Goal: Task Accomplishment & Management: Use online tool/utility

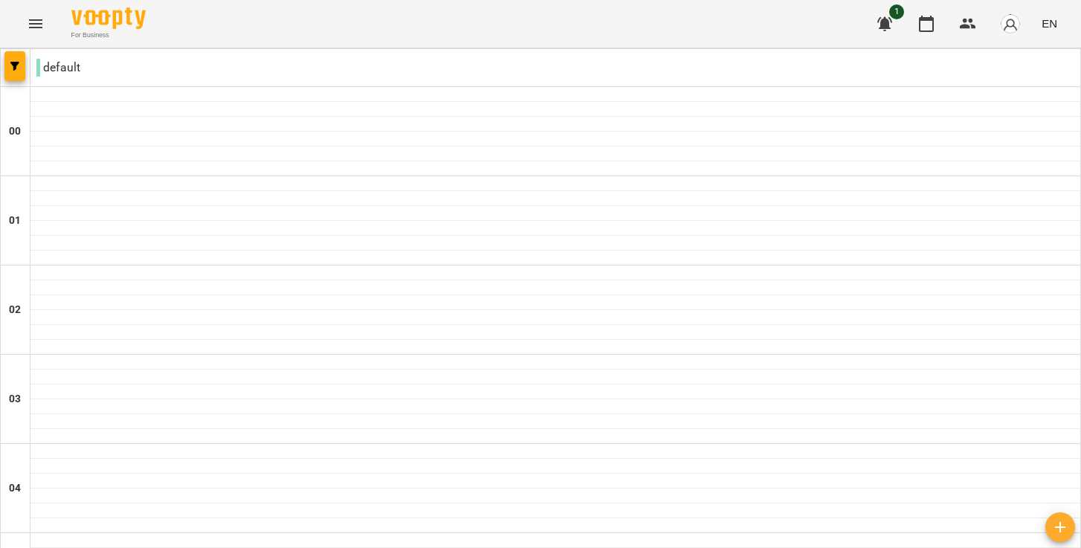
scroll to position [1690, 0]
type input "**********"
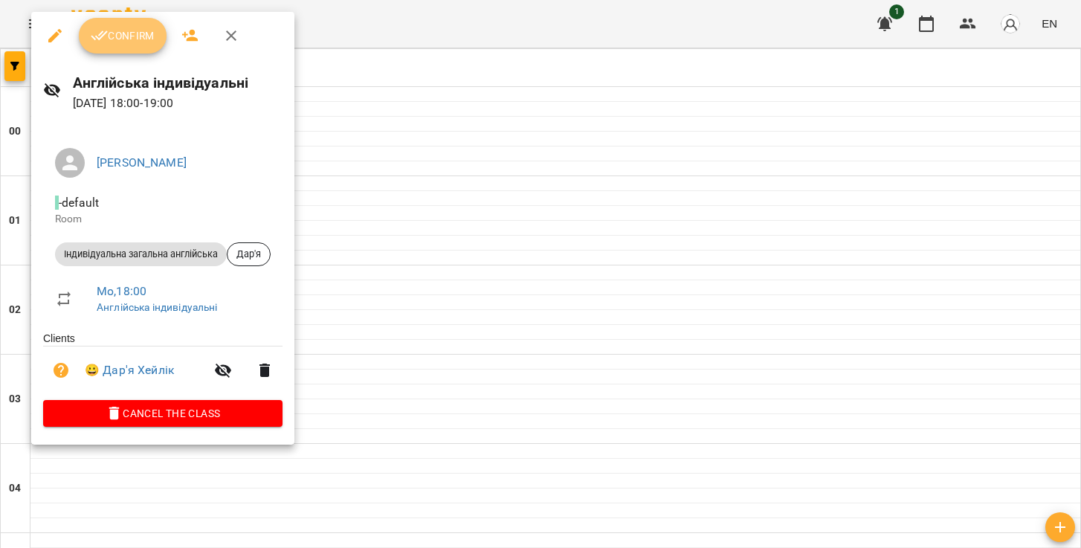
click at [118, 44] on span "Confirm" at bounding box center [123, 36] width 64 height 18
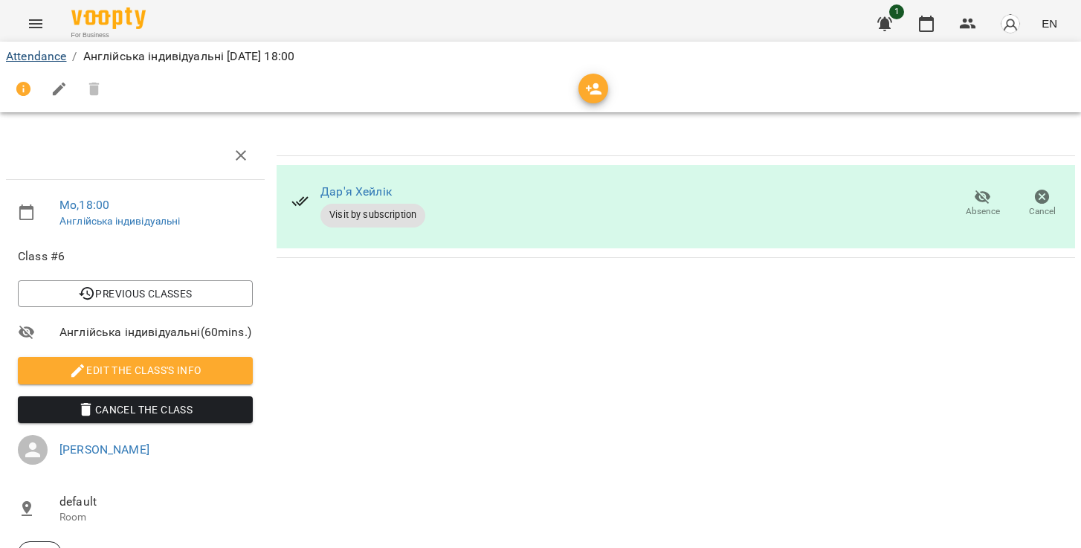
click at [53, 53] on link "Attendance" at bounding box center [36, 56] width 60 height 14
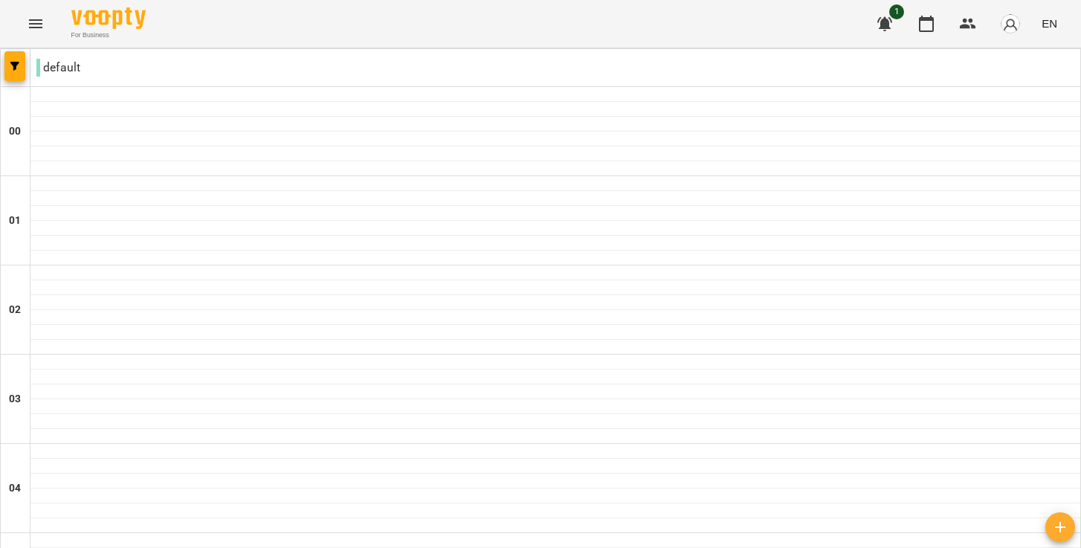
scroll to position [1536, 0]
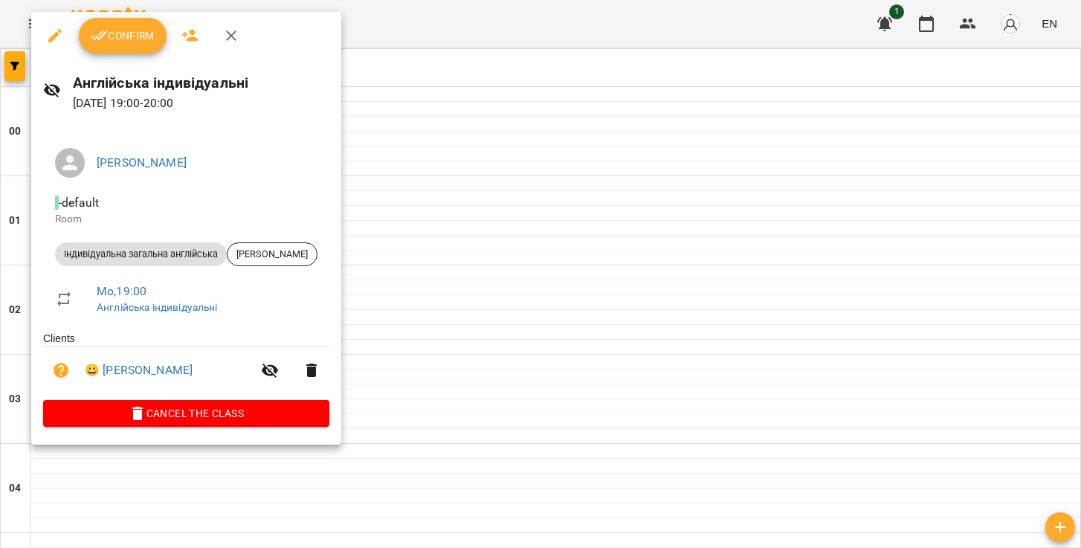
click at [118, 29] on span "Confirm" at bounding box center [123, 36] width 64 height 18
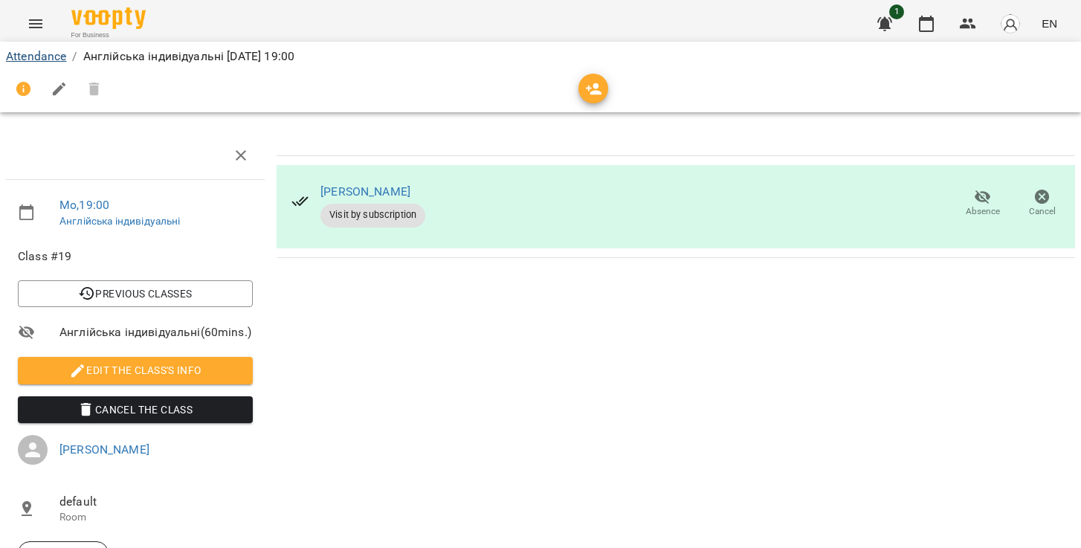
click at [43, 55] on link "Attendance" at bounding box center [36, 56] width 60 height 14
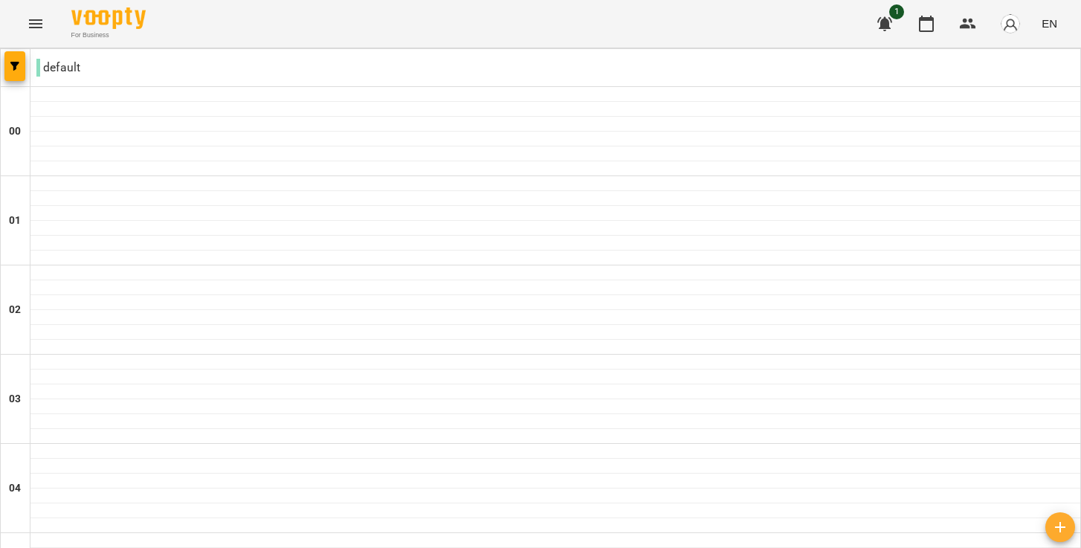
scroll to position [1522, 0]
